Goal: Check status: Check status

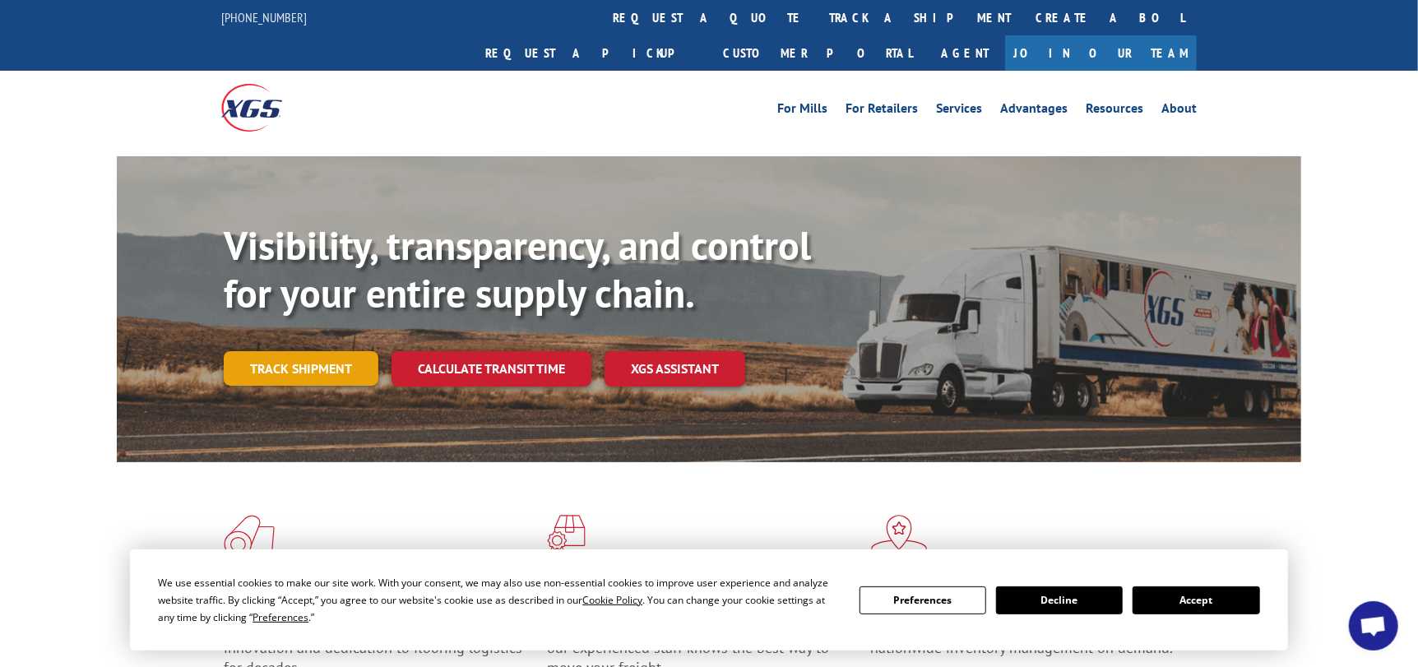
click at [296, 351] on link "Track shipment" at bounding box center [301, 368] width 155 height 35
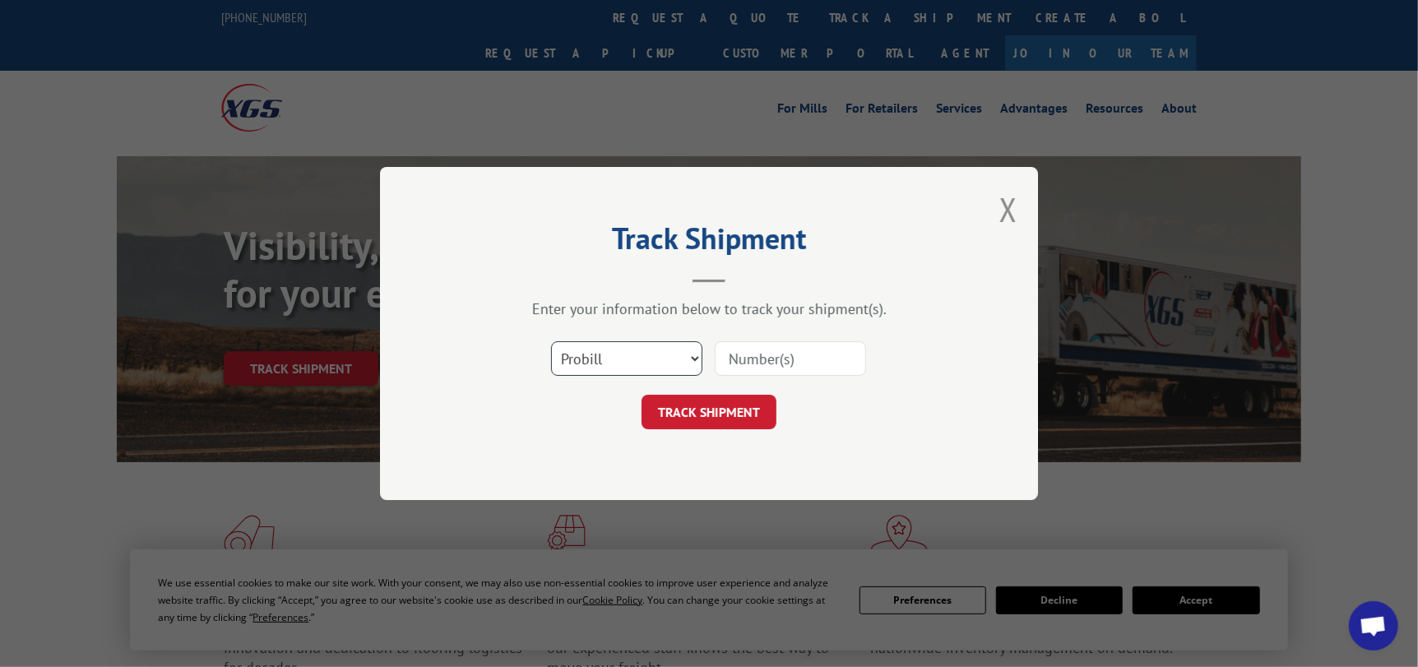
click at [672, 362] on select "Select category... Probill BOL PO" at bounding box center [626, 358] width 151 height 35
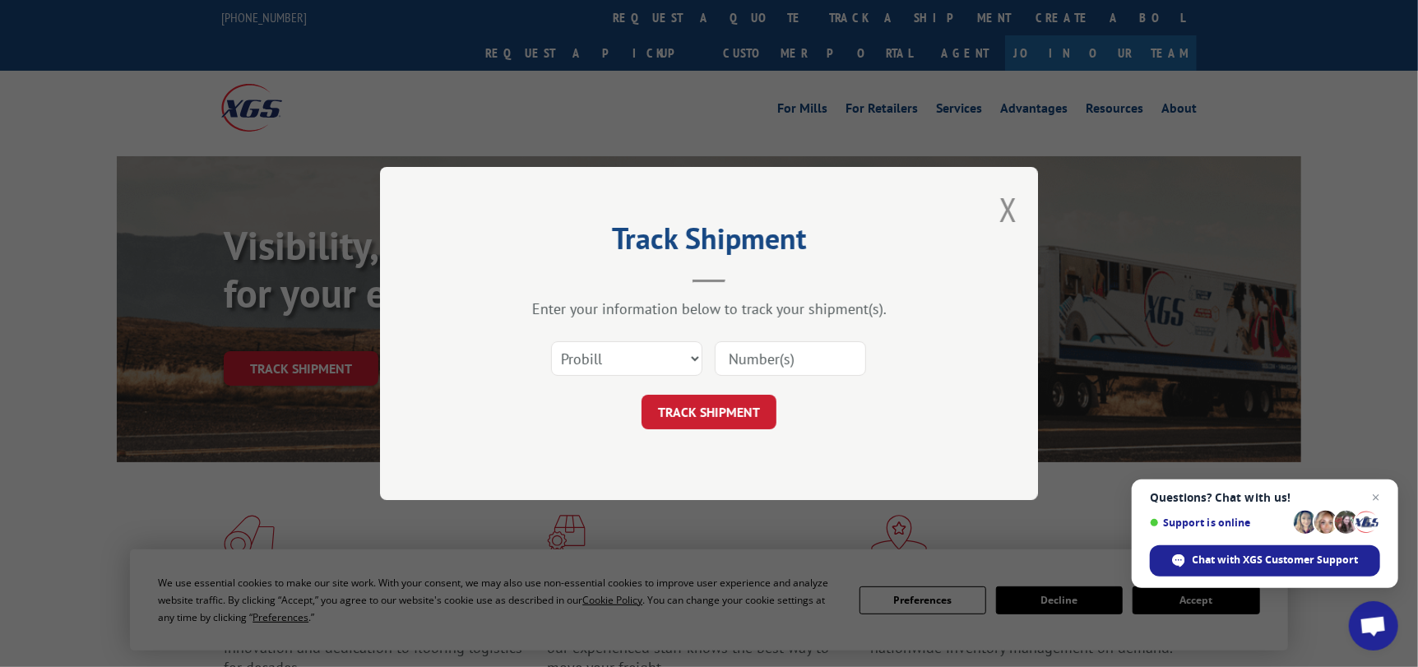
click at [1380, 497] on span "Close chat" at bounding box center [1376, 498] width 20 height 20
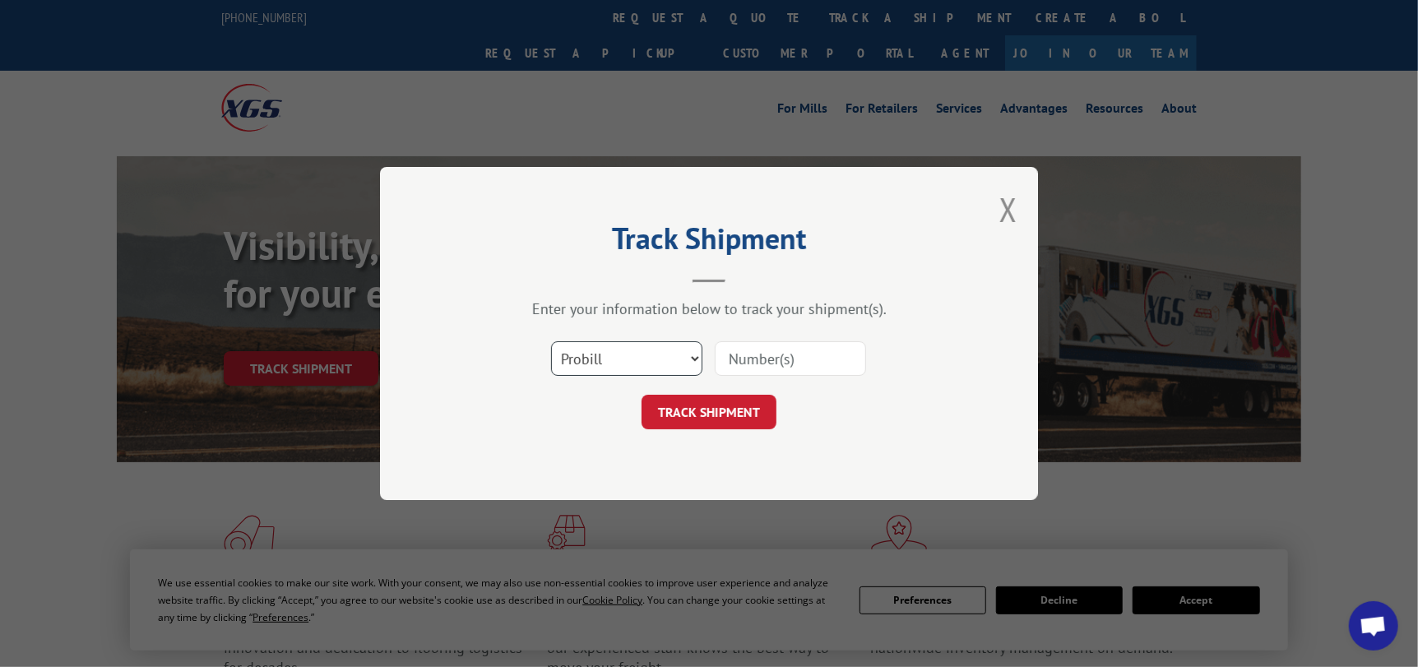
click at [568, 363] on select "Select category... Probill BOL PO" at bounding box center [626, 358] width 151 height 35
select select "bol"
click at [551, 341] on select "Select category... Probill BOL PO" at bounding box center [626, 358] width 151 height 35
click at [833, 354] on input at bounding box center [790, 358] width 151 height 35
type input "5509744"
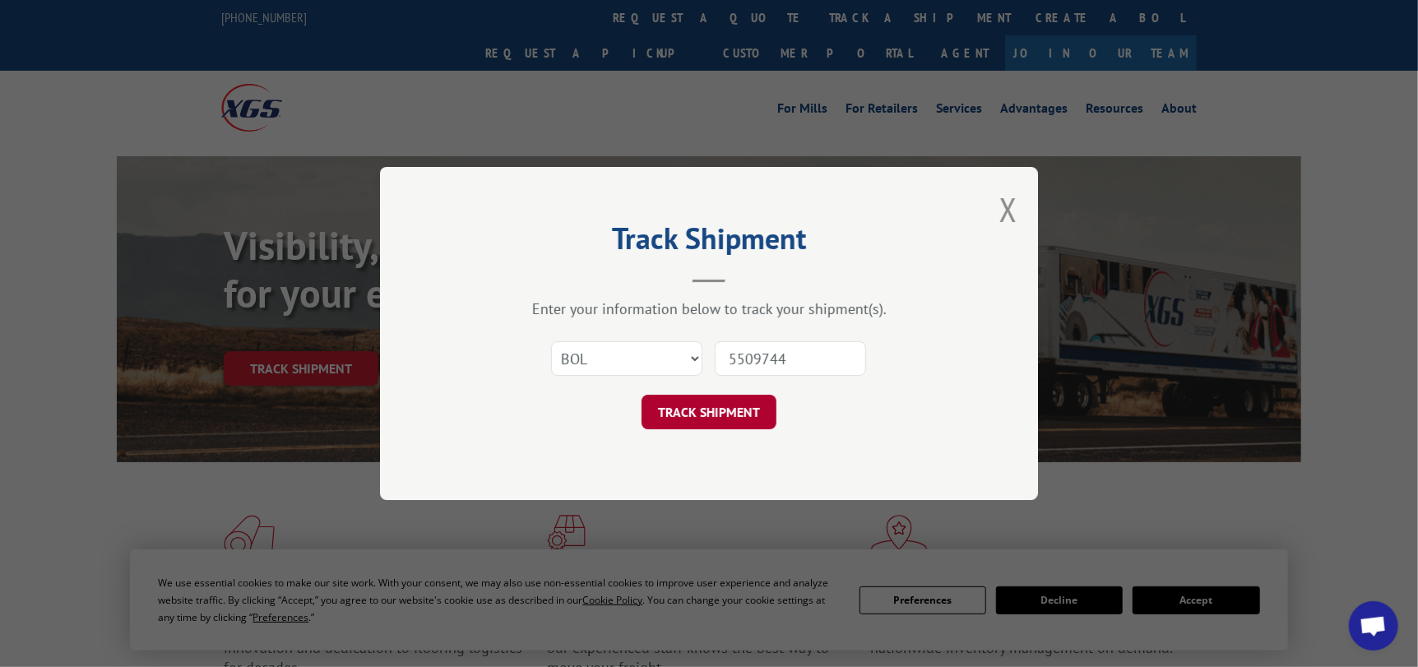
click at [749, 410] on button "TRACK SHIPMENT" at bounding box center [709, 412] width 135 height 35
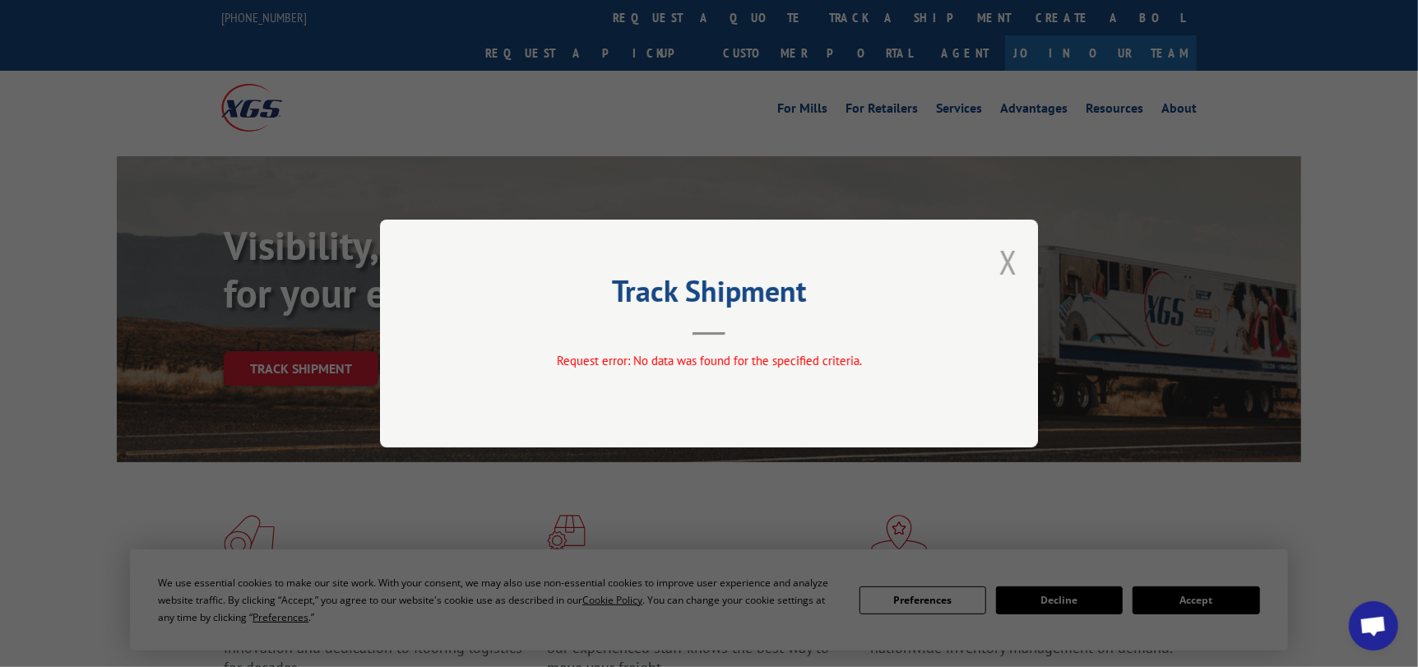
click at [1009, 260] on button "Close modal" at bounding box center [1008, 262] width 18 height 44
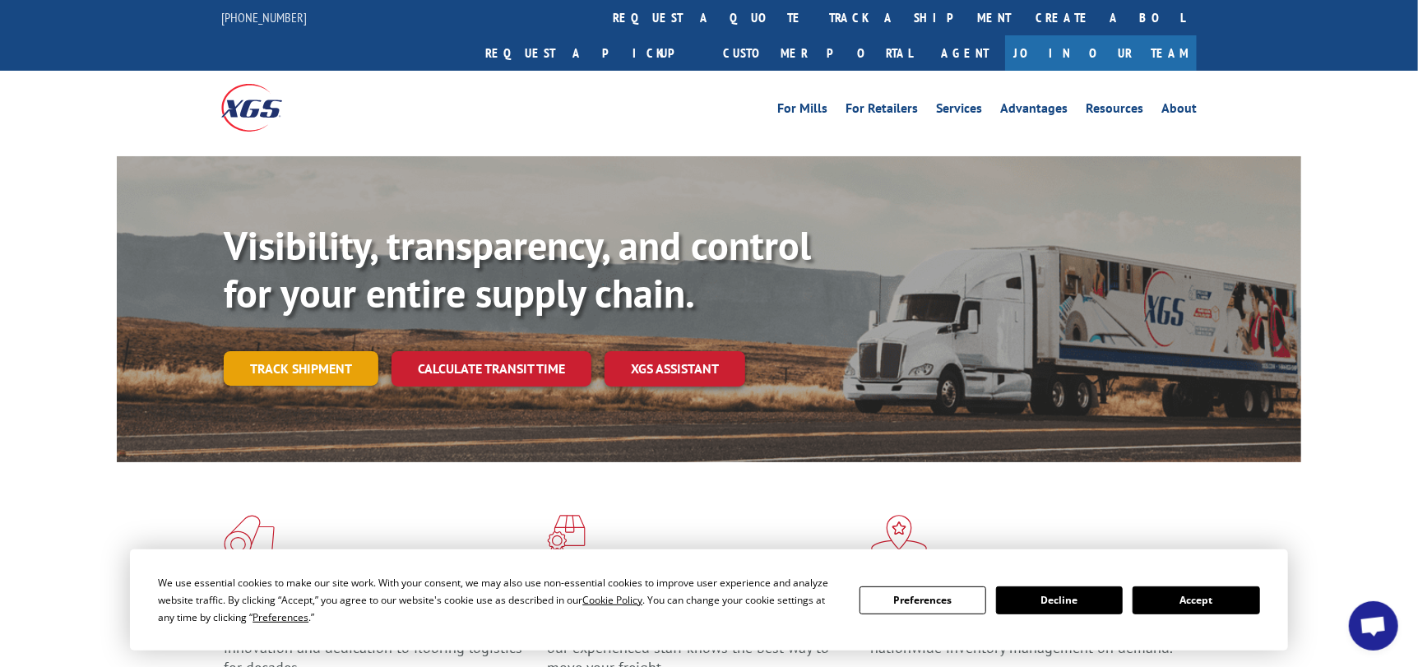
click at [325, 351] on link "Track shipment" at bounding box center [301, 368] width 155 height 35
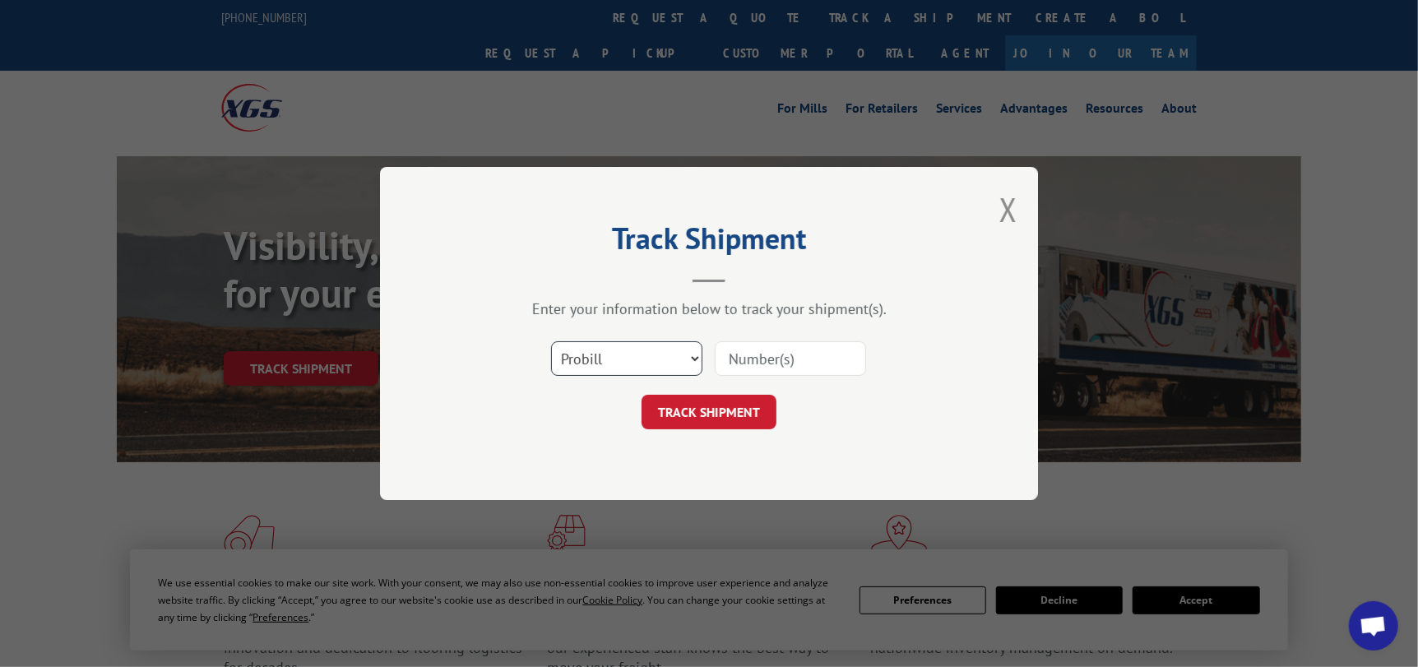
click at [651, 366] on select "Select category... Probill BOL PO" at bounding box center [626, 358] width 151 height 35
select select "bol"
click at [551, 341] on select "Select category... Probill BOL PO" at bounding box center [626, 358] width 151 height 35
click at [766, 358] on input at bounding box center [790, 358] width 151 height 35
type input "9550"
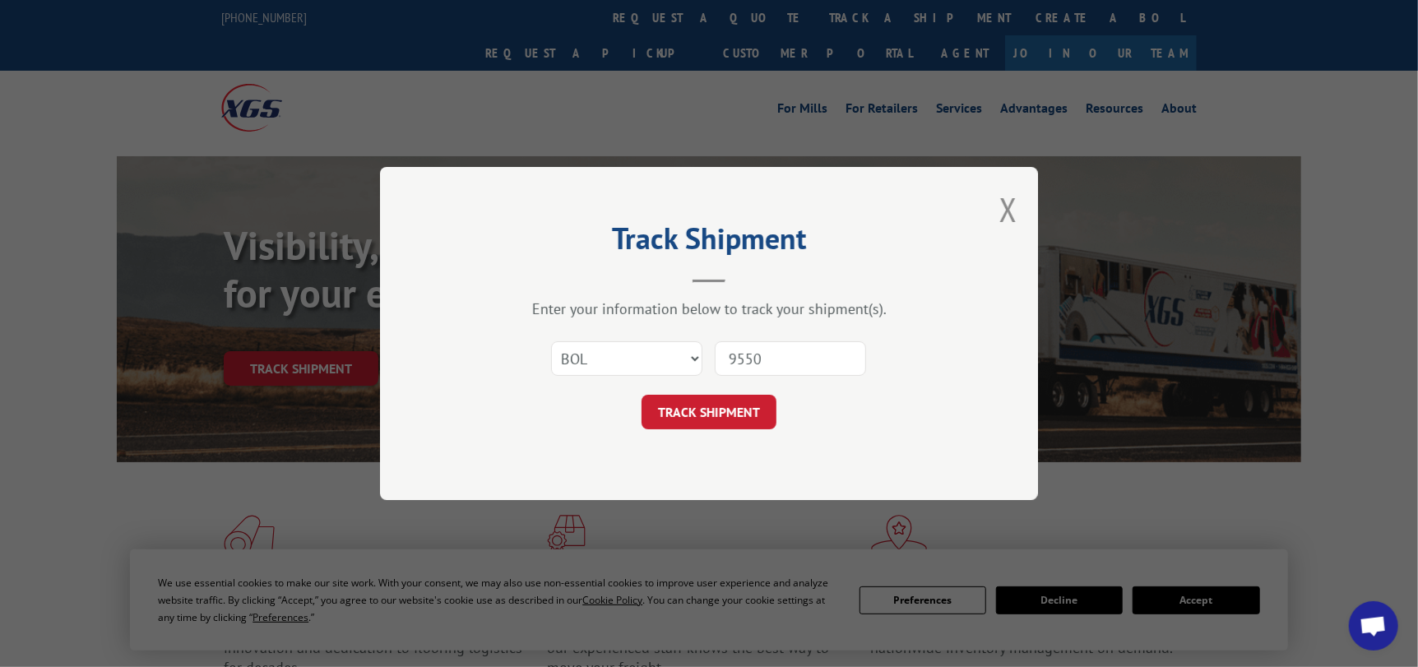
click at [1010, 214] on button "Close modal" at bounding box center [1008, 210] width 18 height 44
